Goal: Connect with others: Connect with others

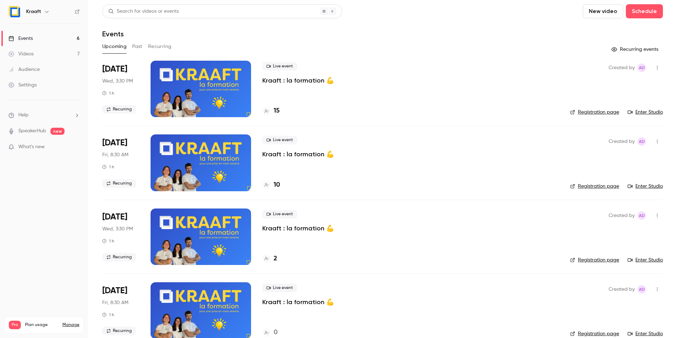
scroll to position [8, 0]
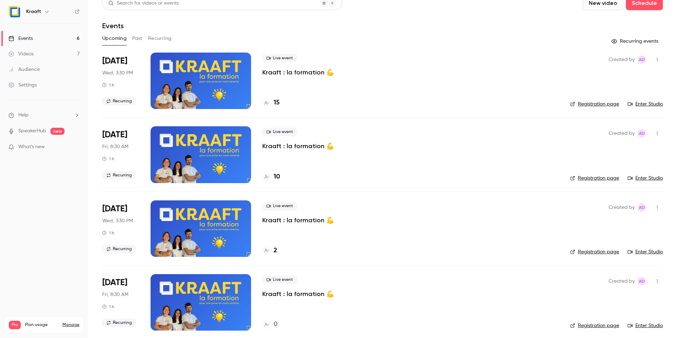
click at [604, 176] on link "Registration page" at bounding box center [594, 178] width 49 height 7
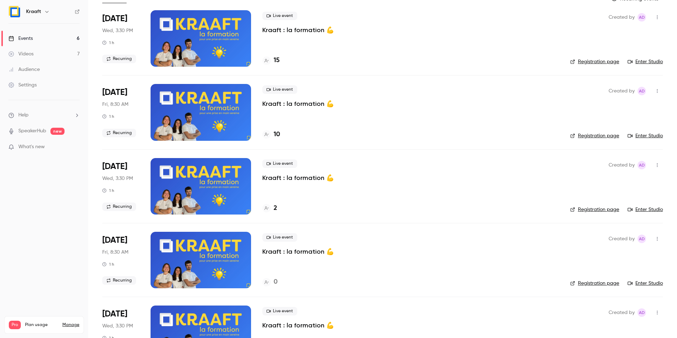
scroll to position [48, 0]
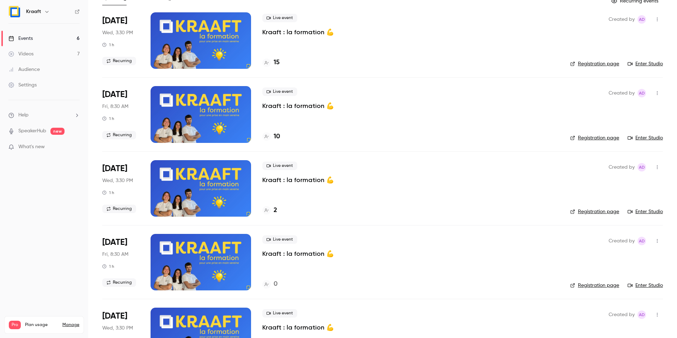
click at [582, 135] on link "Registration page" at bounding box center [594, 137] width 49 height 7
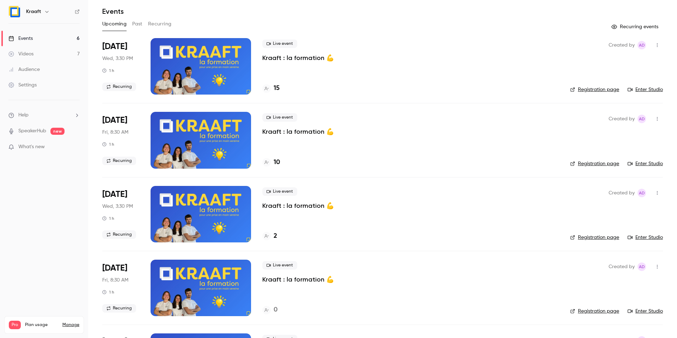
scroll to position [0, 0]
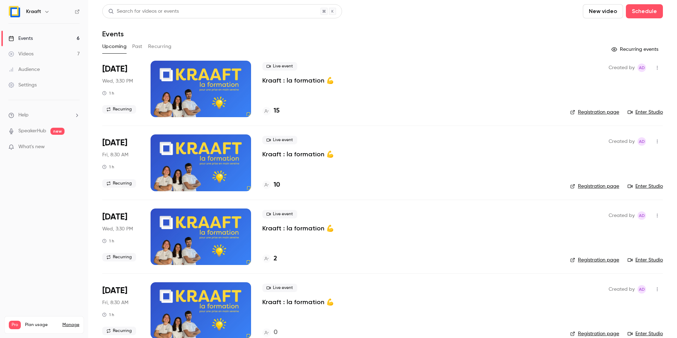
click at [602, 63] on div "Created by Ad Registration page Enter Studio" at bounding box center [616, 89] width 93 height 56
click at [658, 68] on icon "button" at bounding box center [657, 67] width 6 height 5
click at [604, 106] on div "Invite to Studio" at bounding box center [630, 103] width 54 height 7
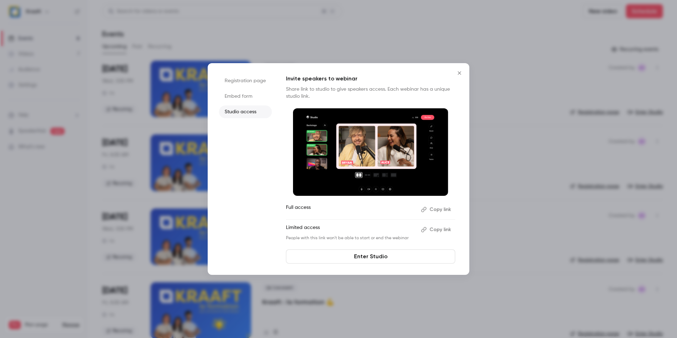
click at [361, 258] on link "Enter Studio" at bounding box center [370, 256] width 169 height 14
